Goal: Information Seeking & Learning: Learn about a topic

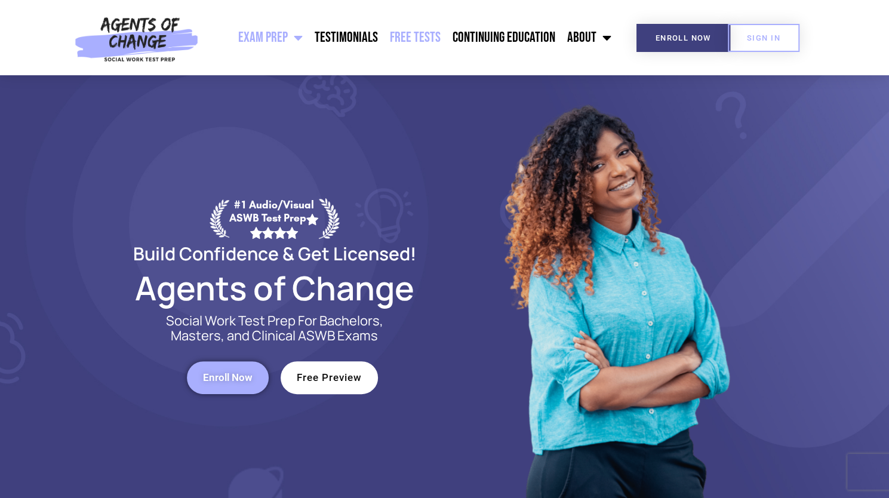
click at [413, 43] on link "Free Tests" at bounding box center [415, 38] width 63 height 30
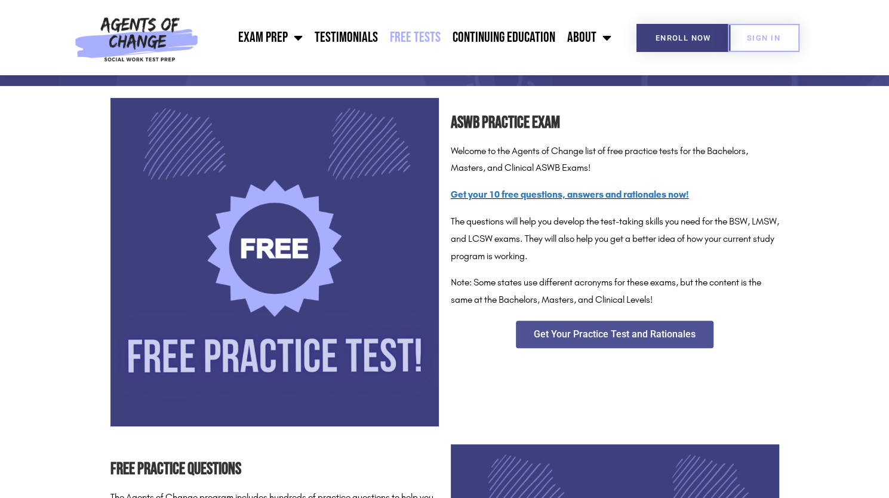
scroll to position [161, 0]
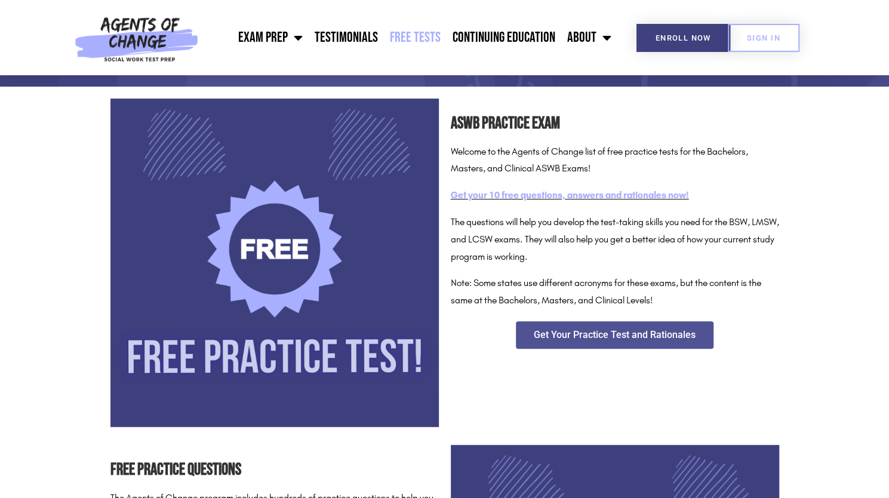
click at [545, 194] on link "Get your 10 free questions, answers and rationales now!" at bounding box center [570, 194] width 238 height 11
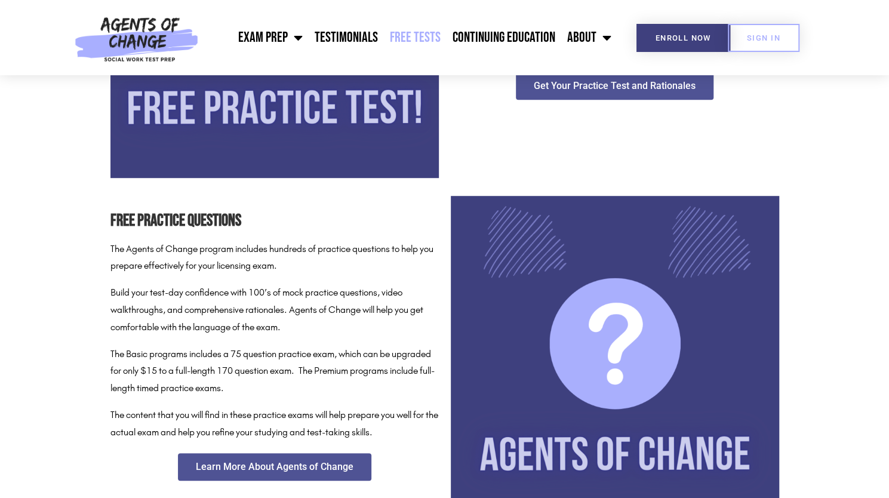
scroll to position [446, 0]
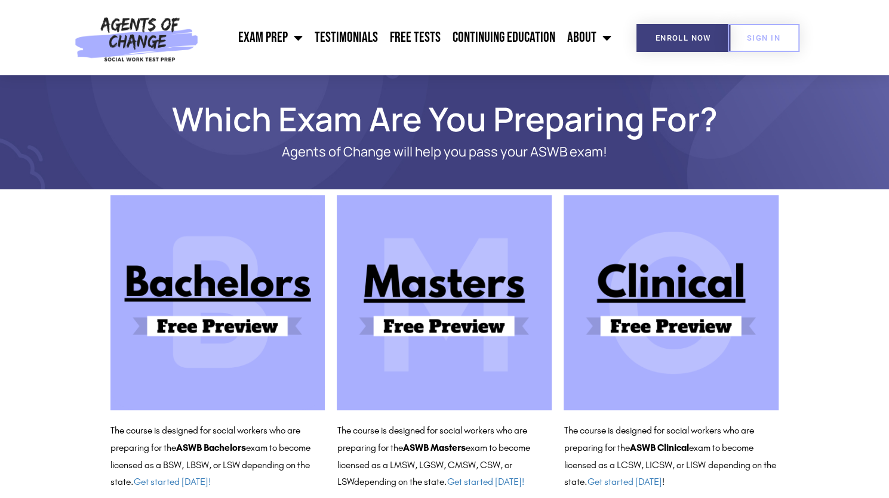
click at [670, 321] on img at bounding box center [671, 302] width 215 height 215
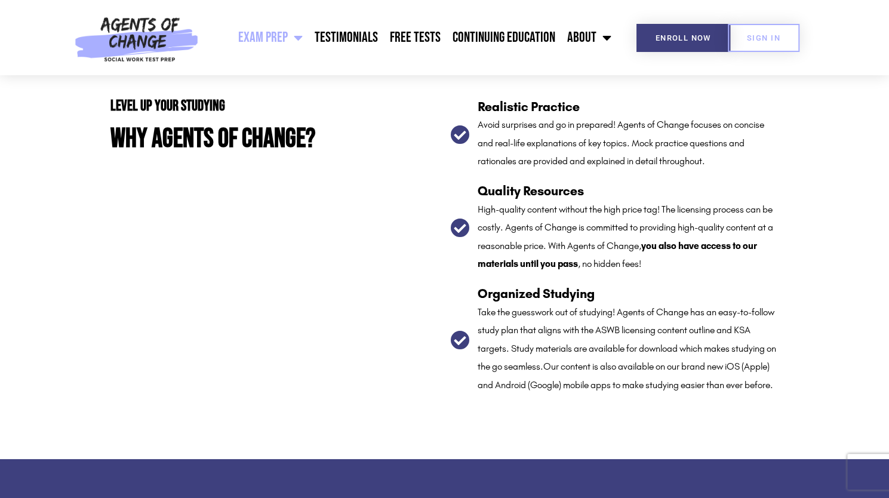
scroll to position [2044, 0]
